Goal: Information Seeking & Learning: Learn about a topic

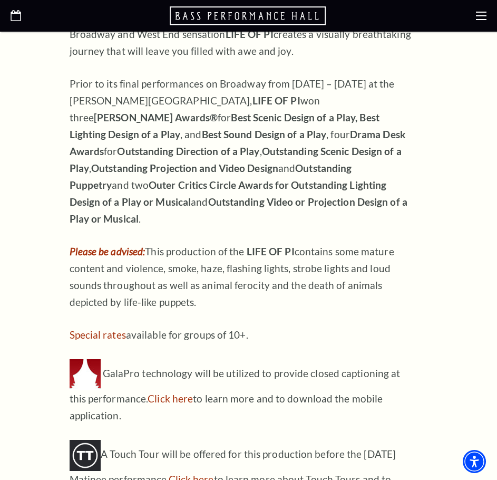
scroll to position [1213, 0]
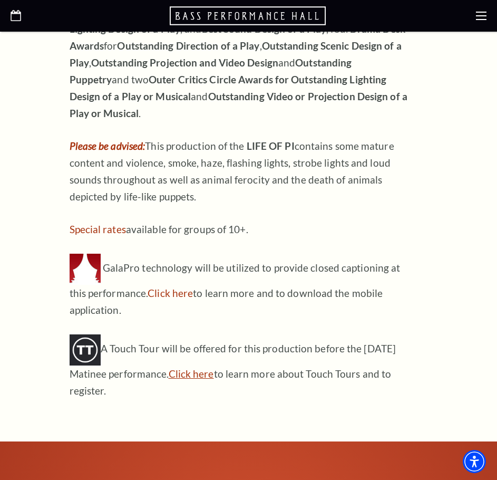
click at [191, 367] on link "Click here" at bounding box center [191, 373] width 45 height 12
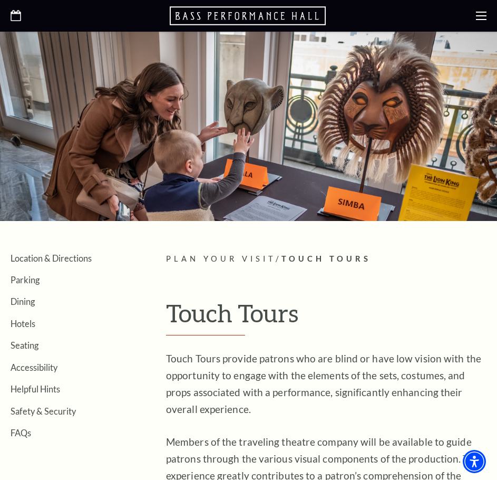
scroll to position [53, 0]
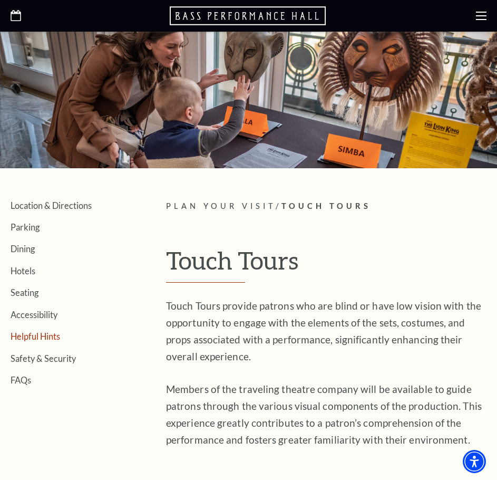
click at [26, 338] on link "Helpful Hints" at bounding box center [36, 336] width 50 height 10
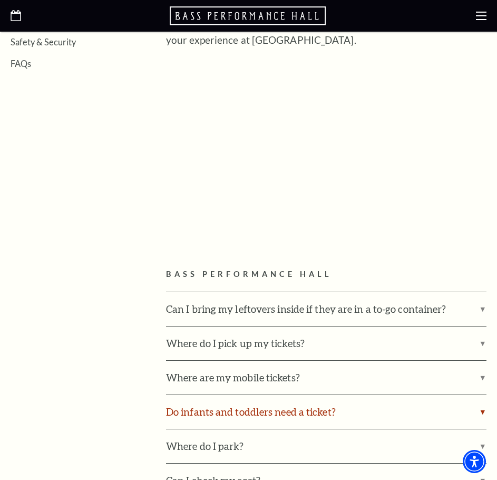
scroll to position [422, 0]
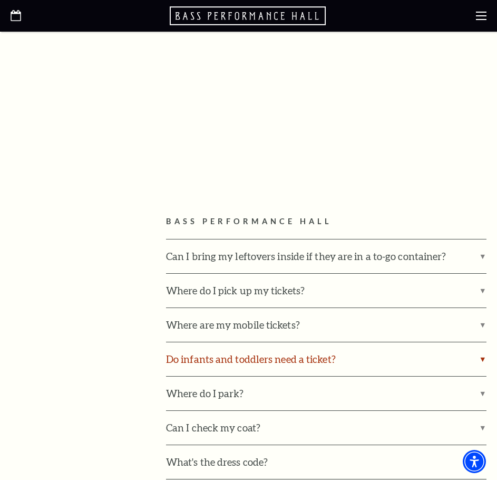
click at [268, 360] on label "Do infants and toddlers need a ticket?" at bounding box center [326, 359] width 321 height 34
click at [0, 0] on input "Do infants and toddlers need a ticket?" at bounding box center [0, 0] width 0 height 0
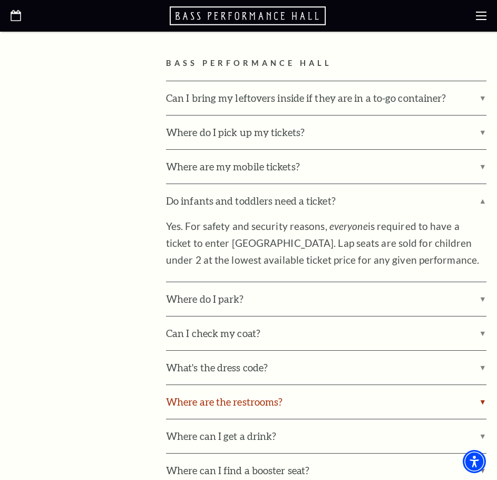
scroll to position [633, 0]
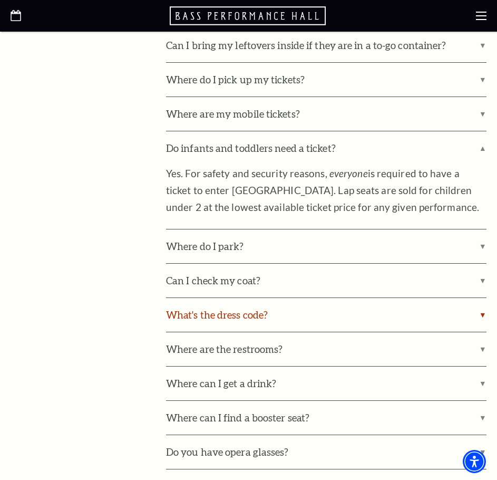
click at [215, 316] on label "What's the dress code?" at bounding box center [326, 315] width 321 height 34
click at [0, 0] on input "What's the dress code?" at bounding box center [0, 0] width 0 height 0
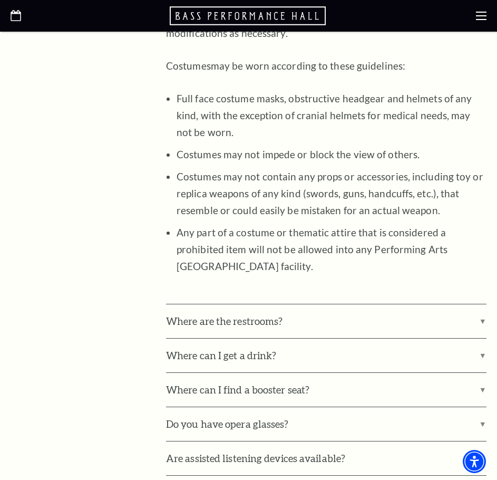
scroll to position [1213, 0]
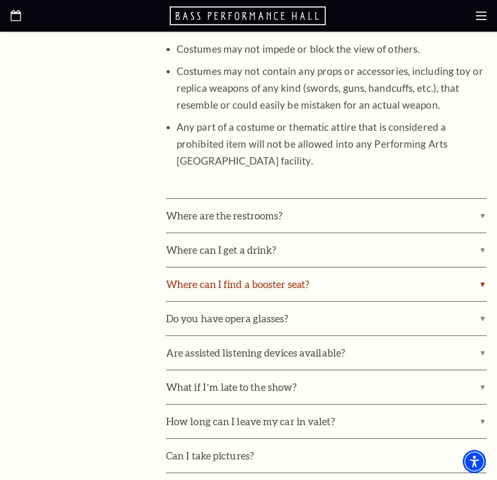
click at [258, 286] on label "Where can I find a booster seat?" at bounding box center [326, 284] width 321 height 34
click at [0, 0] on input "Where can I find a booster seat?" at bounding box center [0, 0] width 0 height 0
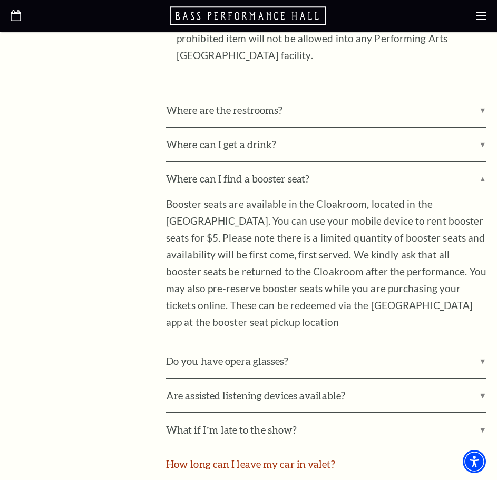
scroll to position [1265, 0]
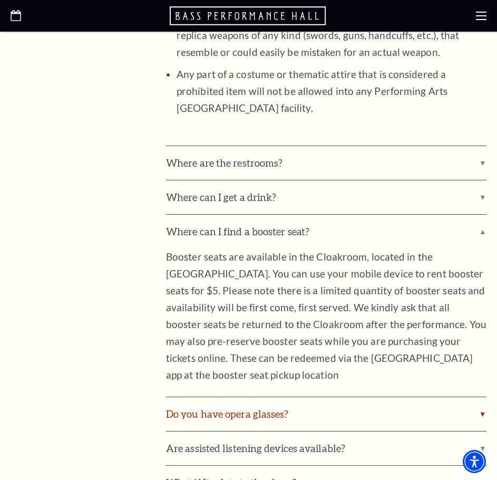
click at [254, 397] on label "Do you have opera glasses?" at bounding box center [326, 414] width 321 height 34
click at [0, 0] on input "Do you have opera glasses?" at bounding box center [0, 0] width 0 height 0
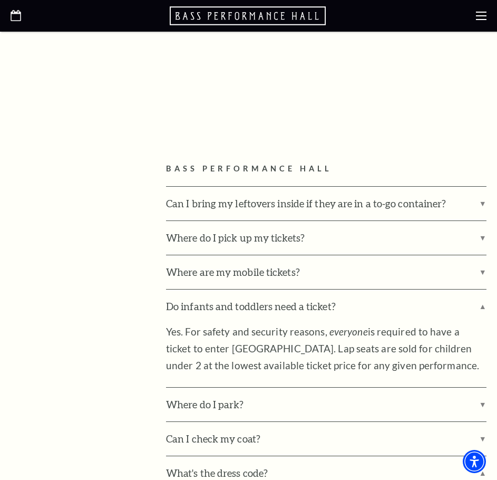
scroll to position [316, 0]
